Goal: Information Seeking & Learning: Learn about a topic

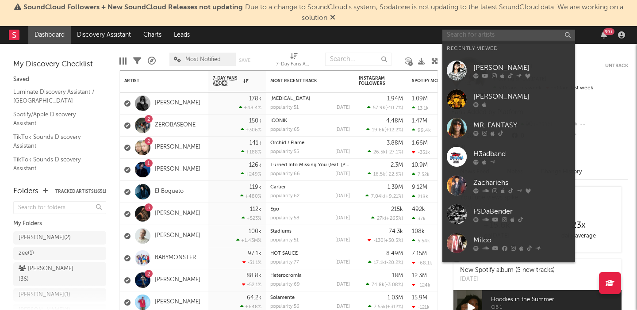
click at [507, 35] on input "text" at bounding box center [508, 35] width 133 height 11
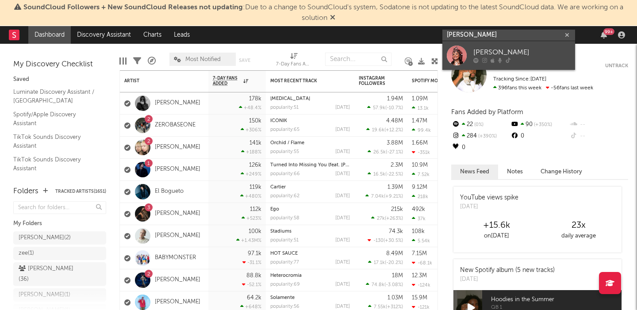
type input "[PERSON_NAME]"
click at [520, 49] on div "[PERSON_NAME]" at bounding box center [521, 52] width 97 height 11
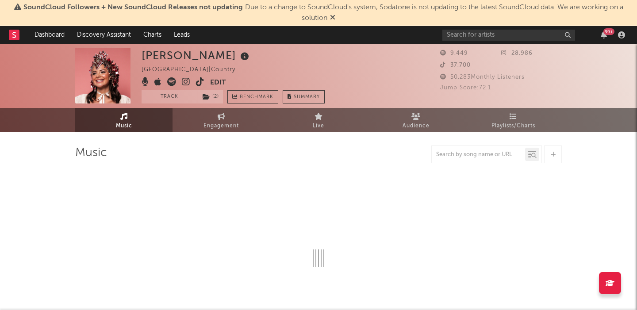
select select "6m"
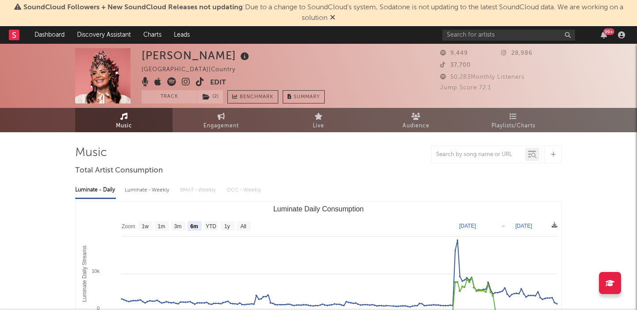
click at [142, 194] on div "Luminate - Weekly" at bounding box center [148, 190] width 46 height 15
select select "1w"
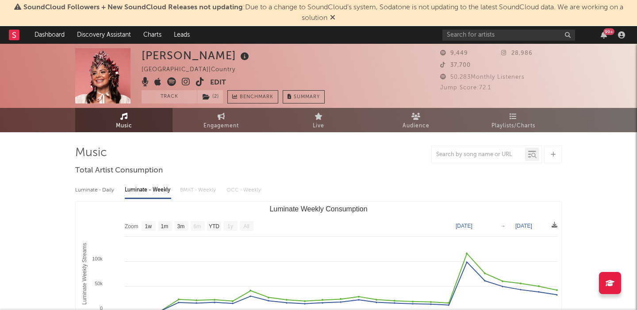
click at [198, 85] on icon at bounding box center [200, 81] width 8 height 9
click at [469, 34] on input "text" at bounding box center [508, 35] width 133 height 11
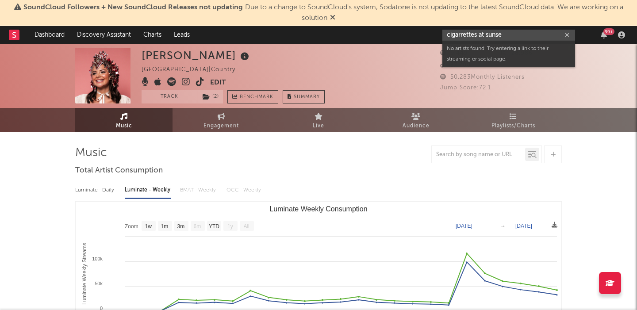
click at [463, 31] on input "cigarrettes at sunse" at bounding box center [508, 35] width 133 height 11
click at [469, 36] on input "cigarrettes at sunse" at bounding box center [508, 35] width 133 height 11
click at [513, 37] on input "cigarettes at sunse" at bounding box center [508, 35] width 133 height 11
click at [470, 35] on input "cigarettes at sunset" at bounding box center [508, 35] width 133 height 11
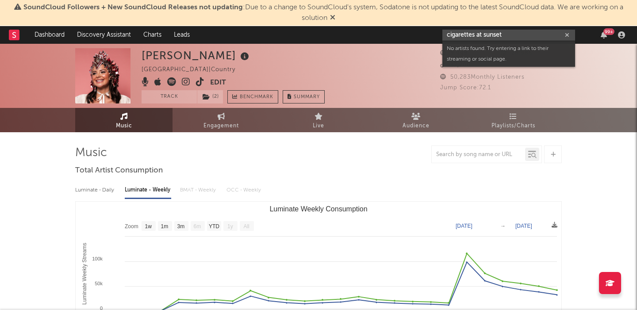
click at [470, 35] on input "cigarettes at sunset" at bounding box center [508, 35] width 133 height 11
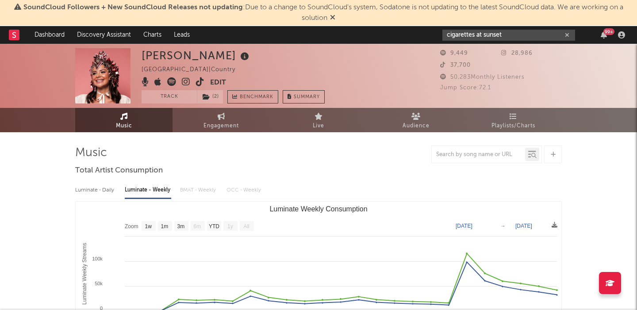
click at [506, 34] on input "cigarettes at sunset" at bounding box center [508, 35] width 133 height 11
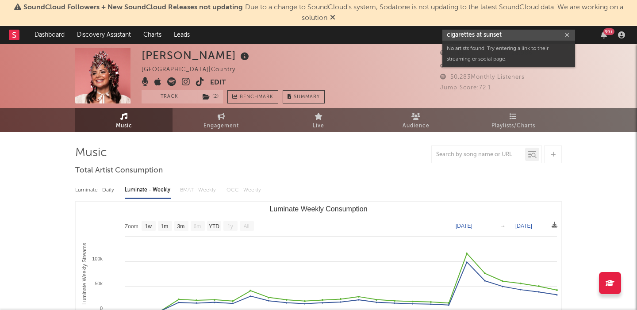
click at [506, 34] on input "cigarettes at sunset" at bounding box center [508, 35] width 133 height 11
paste input "[URL][DOMAIN_NAME]"
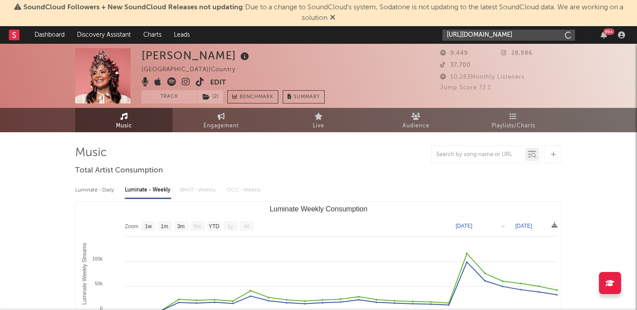
scroll to position [0, 147]
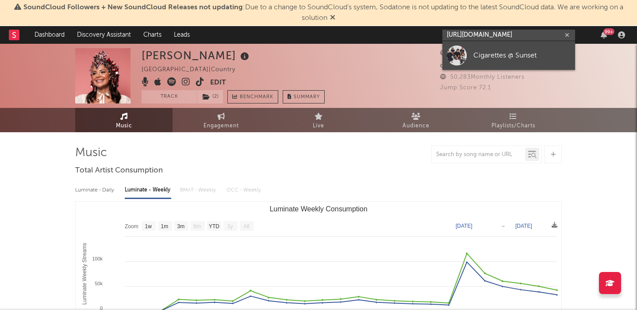
type input "[URL][DOMAIN_NAME]"
click at [507, 62] on link "Cigarettes @ Sunset" at bounding box center [508, 55] width 133 height 29
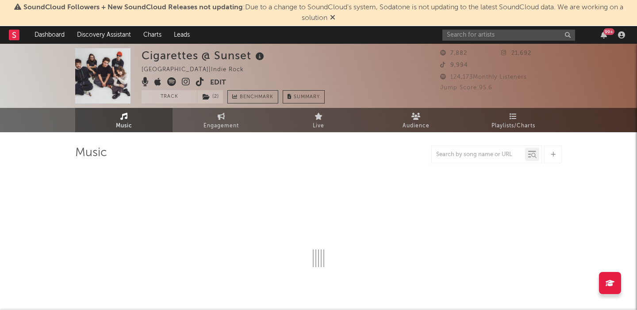
select select "1w"
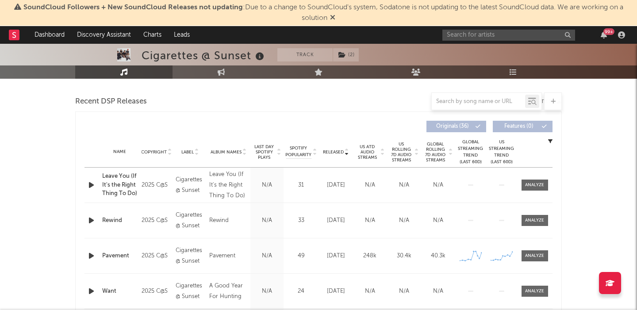
scroll to position [303, 0]
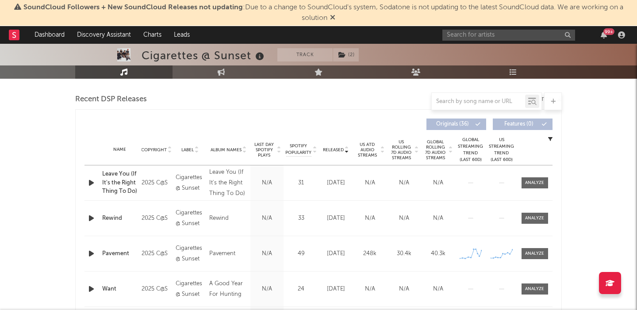
click at [396, 148] on span "US Rolling 7D Audio Streams" at bounding box center [401, 149] width 24 height 21
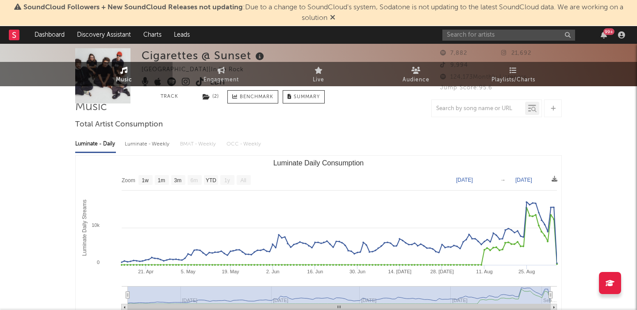
scroll to position [0, 0]
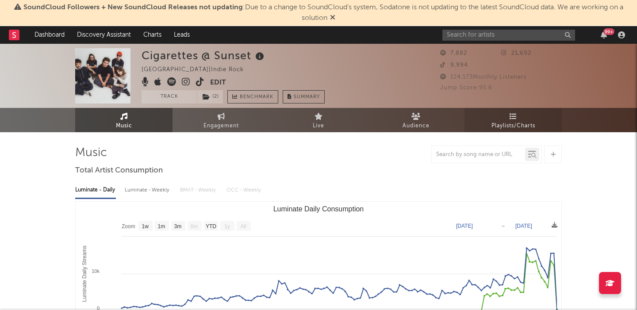
click at [523, 122] on span "Playlists/Charts" at bounding box center [514, 126] width 44 height 11
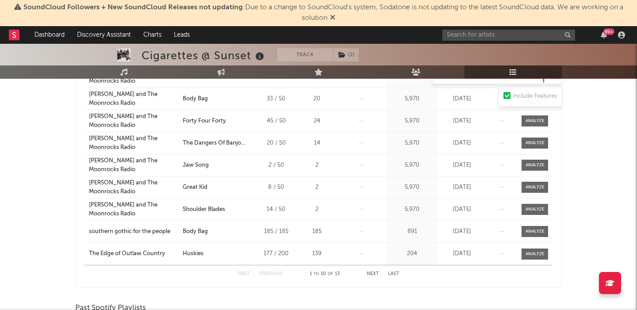
scroll to position [247, 0]
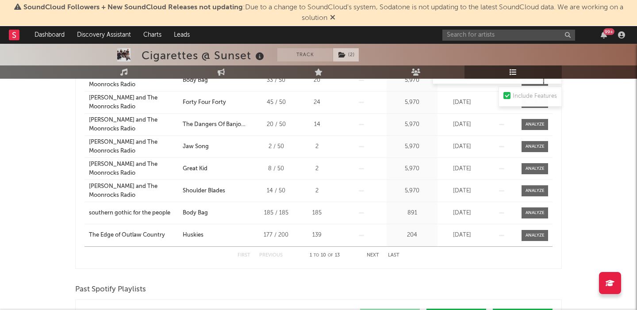
click at [338, 56] on span "( 2 )" at bounding box center [346, 54] width 27 height 13
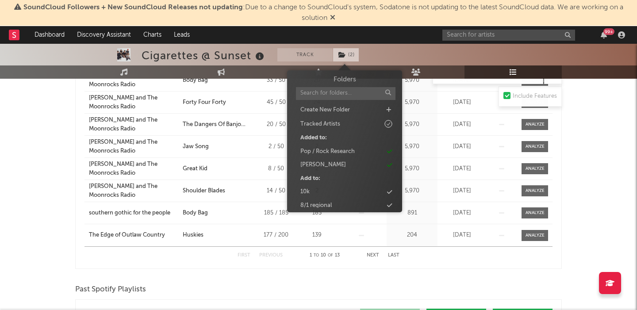
click at [338, 56] on span "( 2 )" at bounding box center [346, 54] width 27 height 13
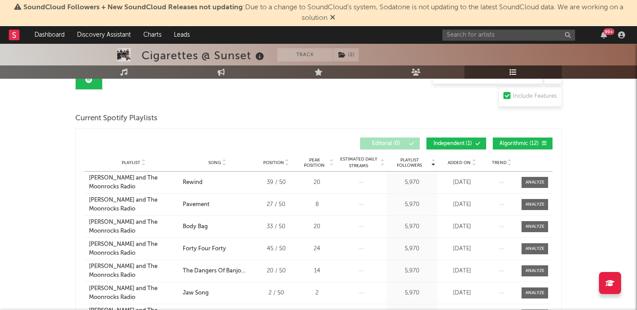
scroll to position [0, 0]
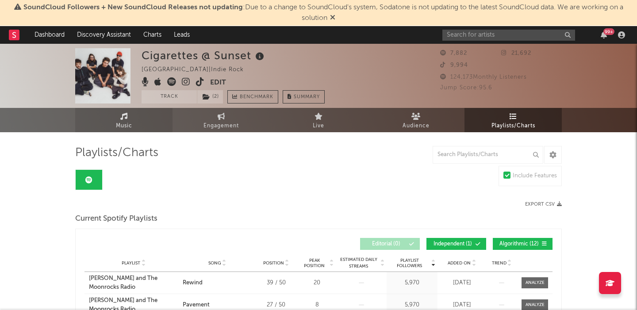
click at [123, 121] on span "Music" at bounding box center [124, 126] width 16 height 11
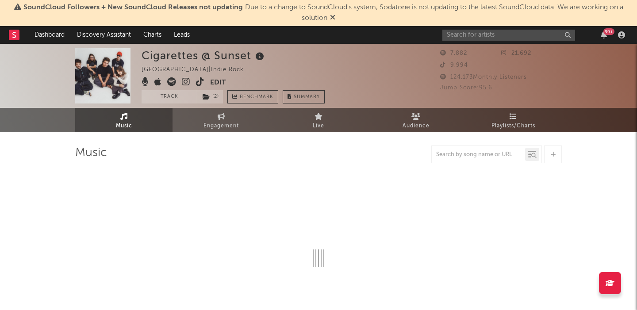
select select "1w"
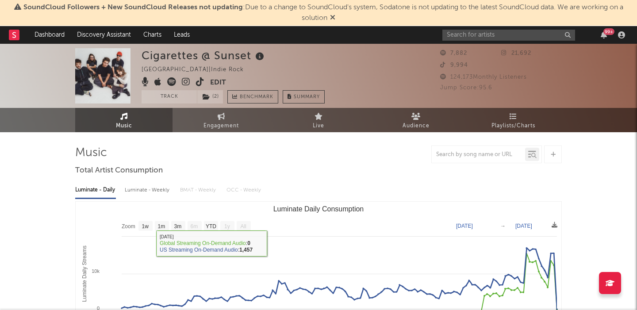
click at [148, 184] on div "Luminate - Weekly" at bounding box center [148, 190] width 46 height 15
select select "6m"
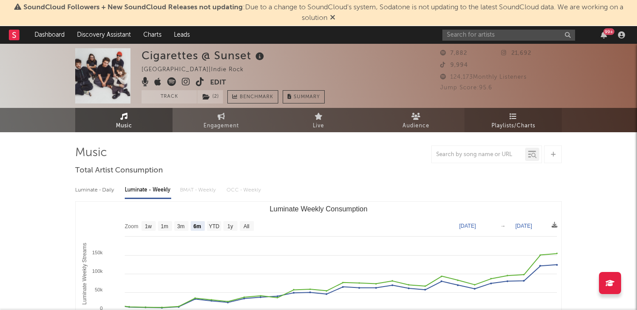
click at [508, 122] on span "Playlists/Charts" at bounding box center [514, 126] width 44 height 11
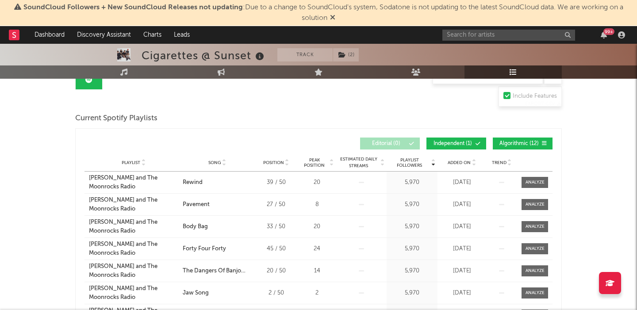
scroll to position [89, 0]
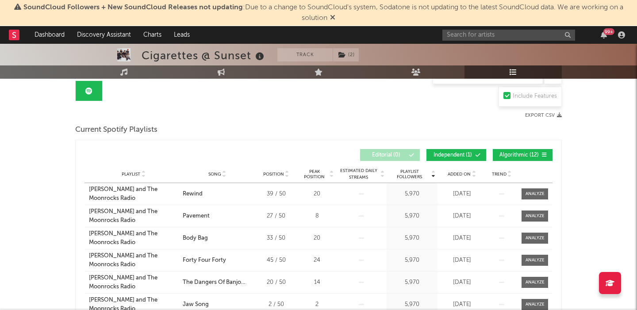
click at [460, 150] on button "Independent ( 1 )" at bounding box center [457, 155] width 60 height 12
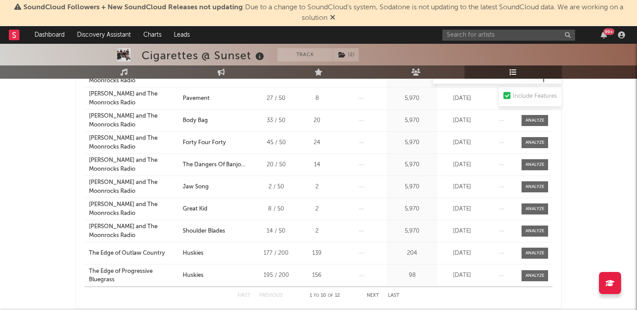
scroll to position [242, 0]
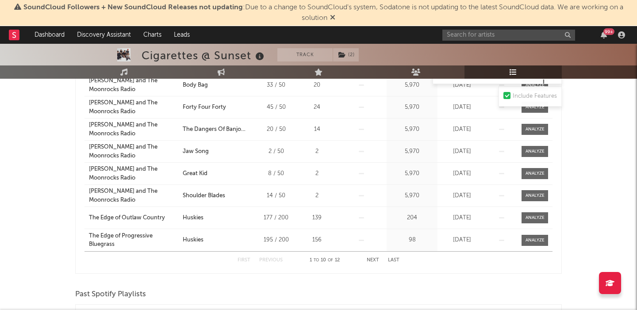
click at [369, 257] on div "First Previous 1 to 10 of 12 Next Last" at bounding box center [319, 260] width 162 height 17
click at [374, 259] on button "Next" at bounding box center [373, 260] width 12 height 5
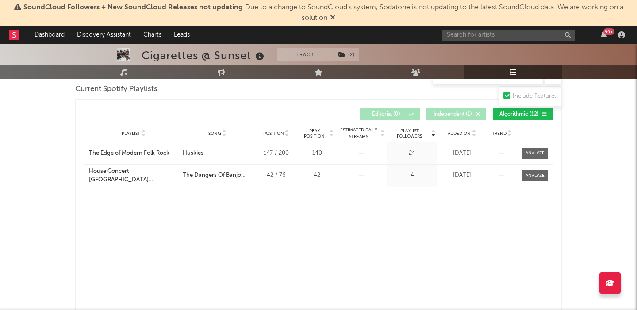
scroll to position [0, 0]
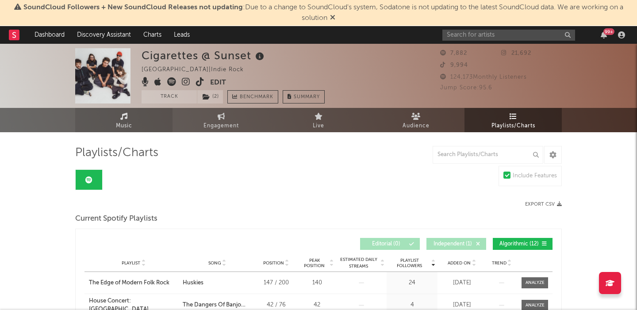
click at [136, 121] on link "Music" at bounding box center [123, 120] width 97 height 24
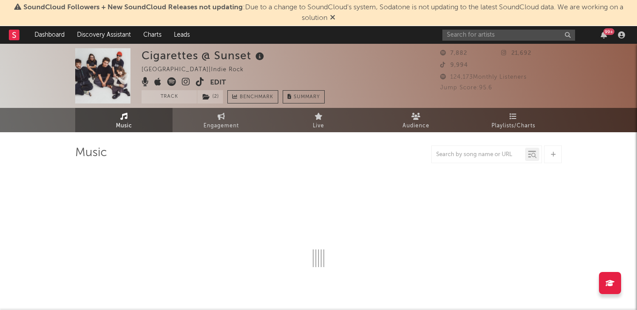
select select "1w"
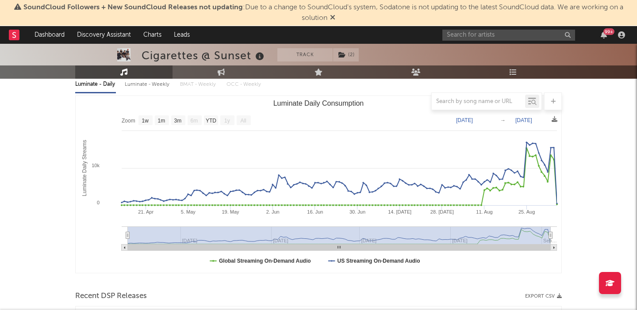
scroll to position [62, 0]
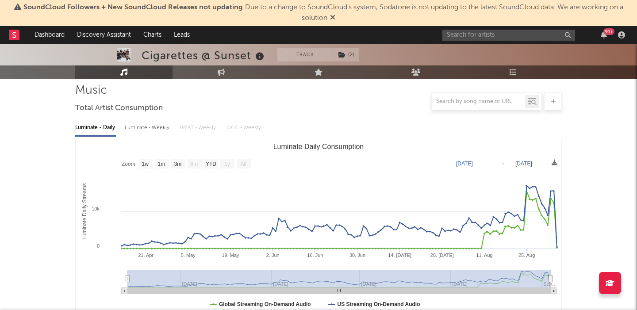
click at [154, 131] on div "Luminate - Weekly" at bounding box center [148, 127] width 46 height 15
select select "6m"
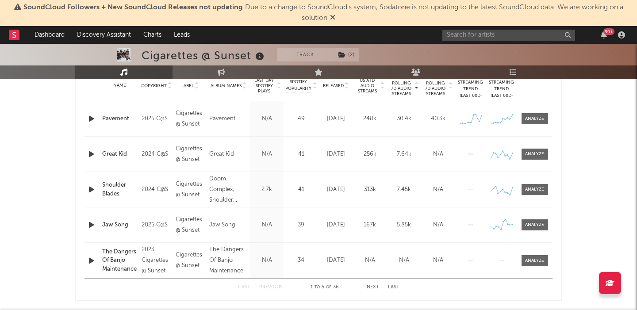
scroll to position [0, 0]
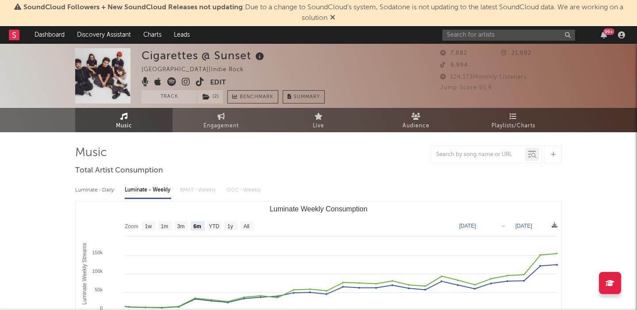
click at [186, 80] on icon at bounding box center [186, 81] width 8 height 9
click at [508, 33] on input "text" at bounding box center [508, 35] width 133 height 11
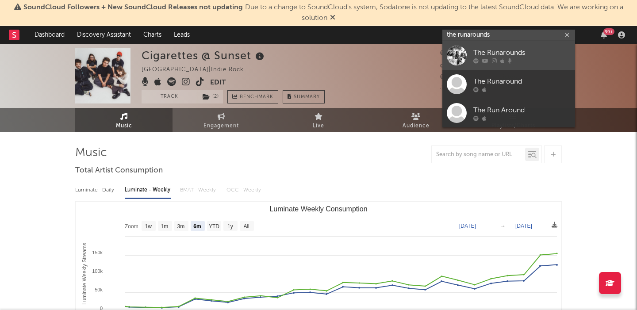
type input "the runarounds"
click at [543, 52] on div "The Runarounds" at bounding box center [521, 52] width 97 height 11
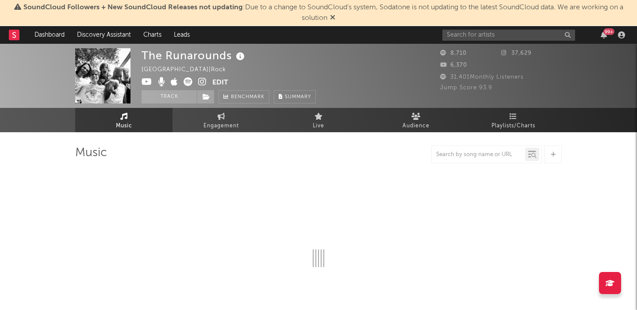
select select "1w"
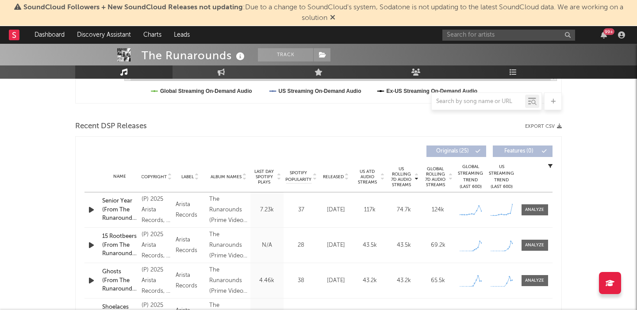
scroll to position [306, 0]
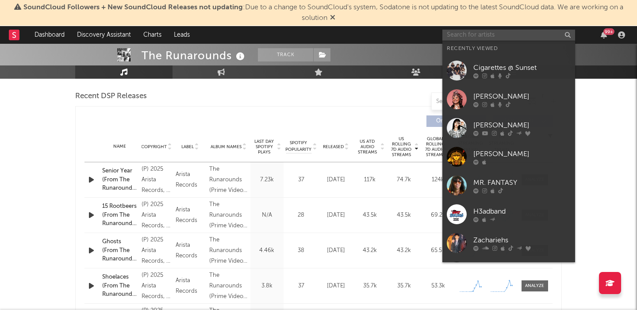
click at [457, 32] on input "text" at bounding box center [508, 35] width 133 height 11
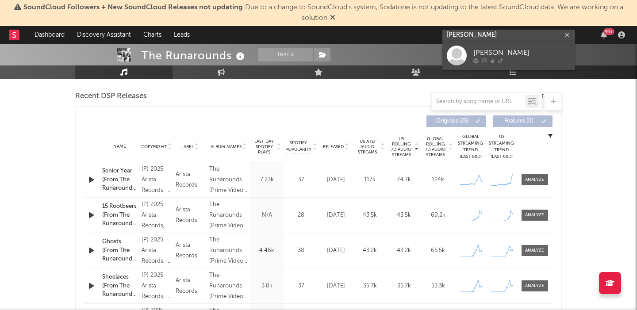
type input "[PERSON_NAME]"
click at [493, 50] on div "[PERSON_NAME]" at bounding box center [521, 52] width 97 height 11
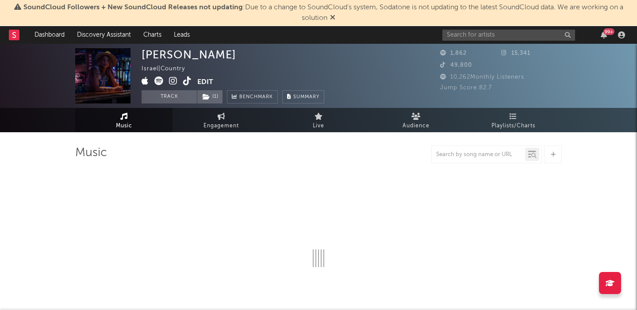
select select "1w"
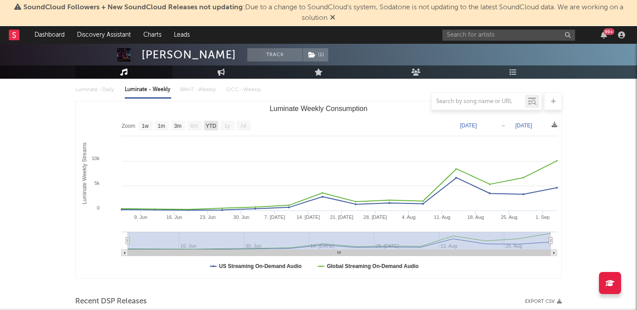
scroll to position [302, 0]
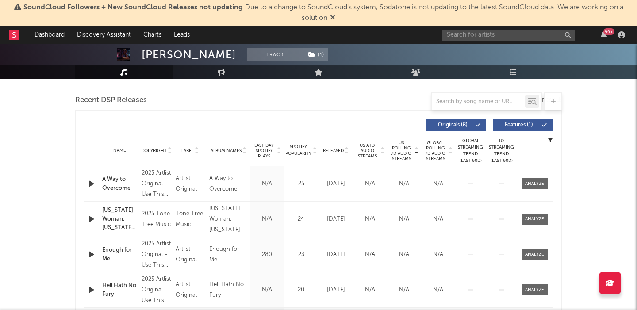
click at [331, 149] on span "Released" at bounding box center [333, 150] width 21 height 5
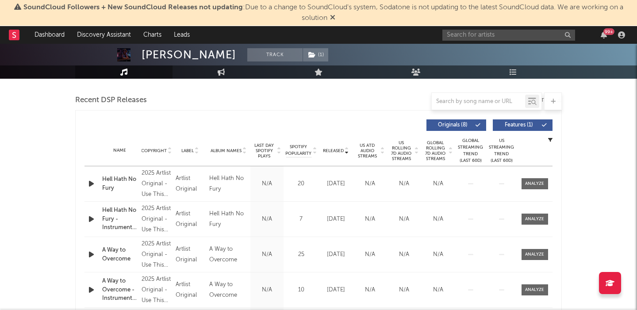
click at [534, 127] on span "Features ( 1 )" at bounding box center [519, 125] width 41 height 5
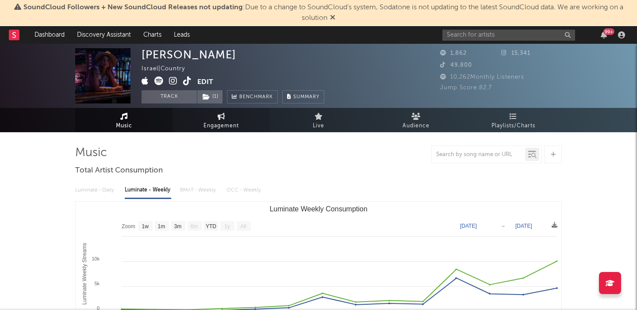
click at [204, 121] on span "Engagement" at bounding box center [221, 126] width 35 height 11
select select "1w"
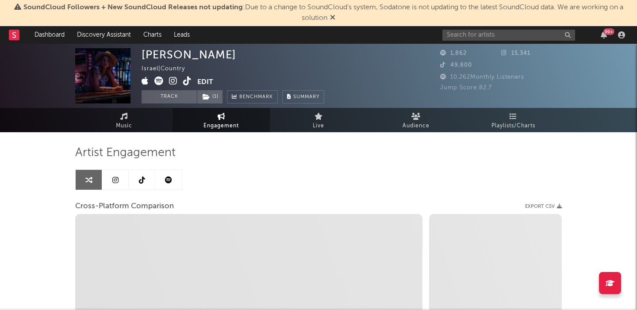
click at [186, 81] on icon at bounding box center [187, 81] width 8 height 9
select select "1m"
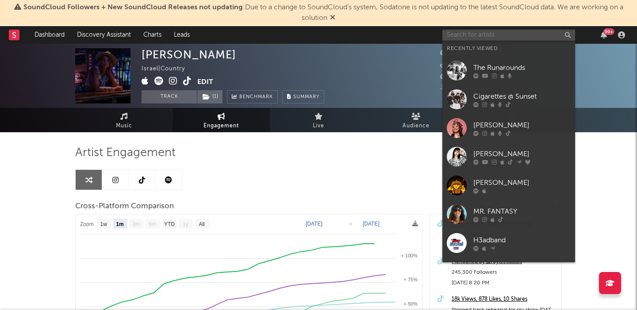
click at [504, 34] on input "text" at bounding box center [508, 35] width 133 height 11
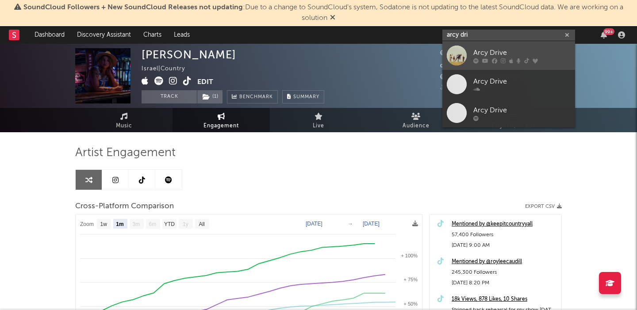
type input "arcy dri"
click at [562, 63] on div at bounding box center [521, 60] width 97 height 5
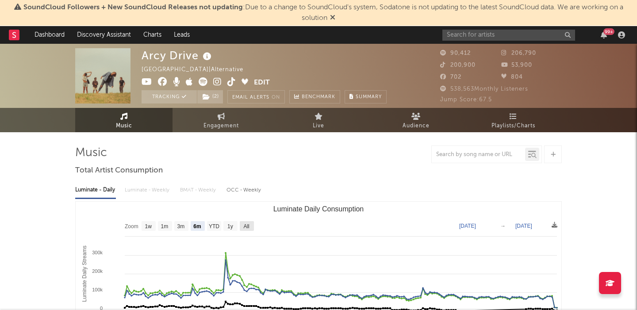
click at [242, 223] on rect "Luminate Daily Consumption" at bounding box center [247, 226] width 14 height 10
select select "All"
type input "[DATE]"
